Goal: Go to known website: Access a specific website the user already knows

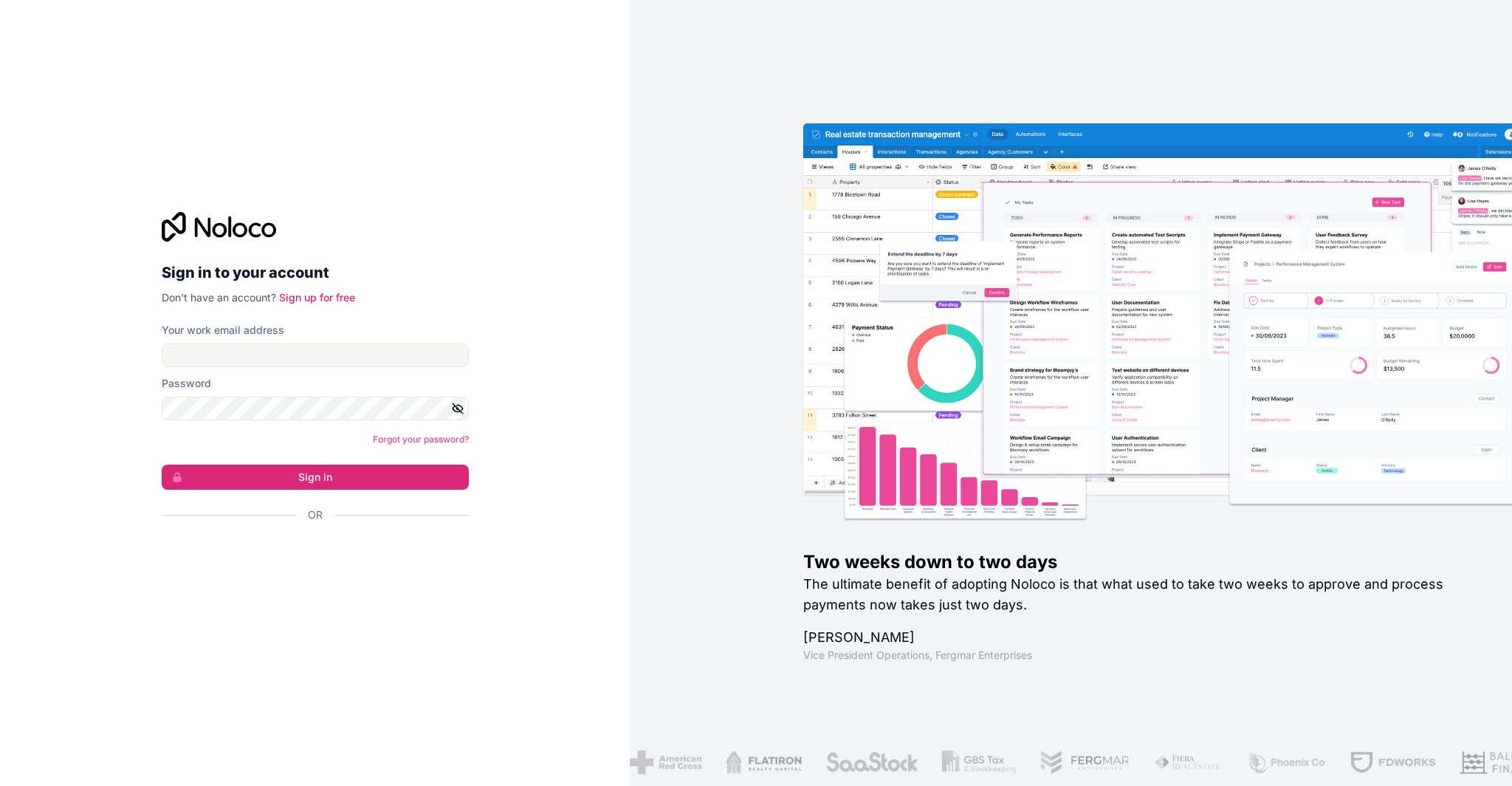
click at [209, 374] on form "Your work email address Password Forgot your password? Sign in Or" at bounding box center [315, 448] width 307 height 251
click at [210, 362] on input "Your work email address" at bounding box center [315, 355] width 307 height 24
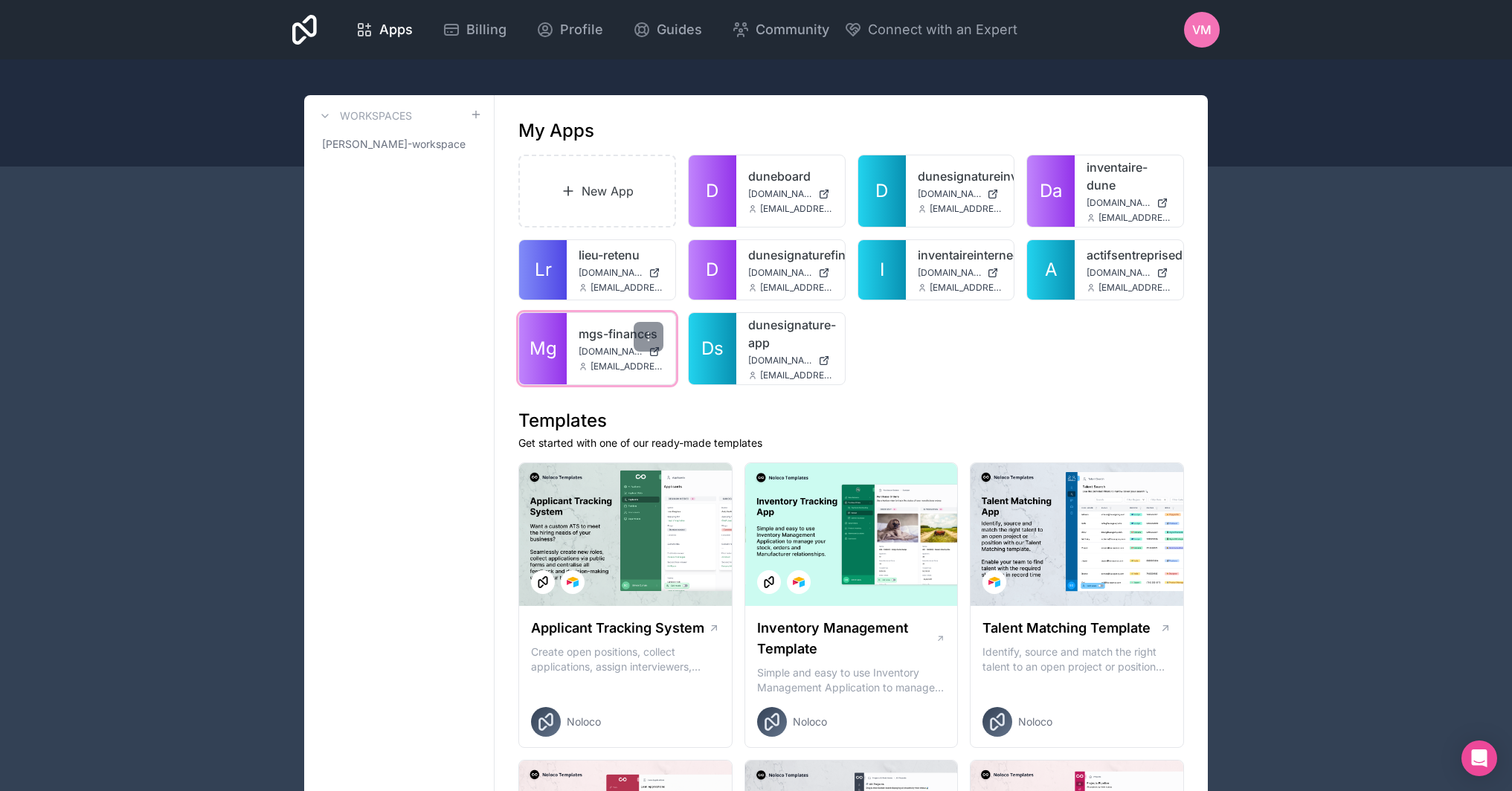
click at [595, 339] on link "mgs-finances" at bounding box center [621, 334] width 85 height 18
click at [565, 346] on link "Mg" at bounding box center [543, 348] width 47 height 71
click at [573, 354] on div "mgs-finances mgs-finances.noloco.co vianney@dunesignature.com" at bounding box center [621, 348] width 108 height 71
click at [618, 344] on div "mgs-finances mgs-finances.noloco.co vianney@dunesignature.com" at bounding box center [621, 348] width 108 height 71
click at [595, 334] on link "mgs-finances" at bounding box center [621, 334] width 85 height 18
